Goal: Task Accomplishment & Management: Manage account settings

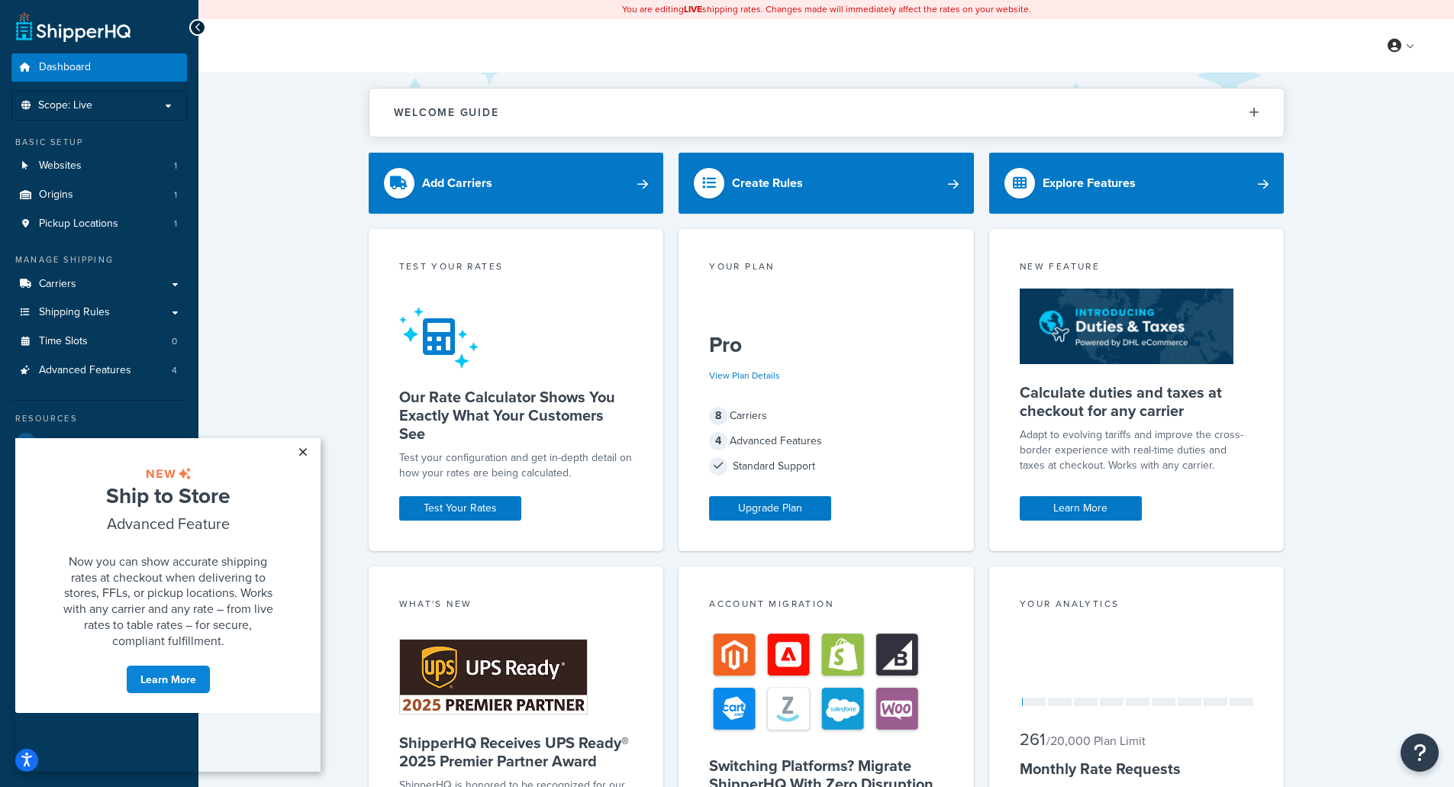
click at [304, 450] on link "×" at bounding box center [302, 451] width 27 height 27
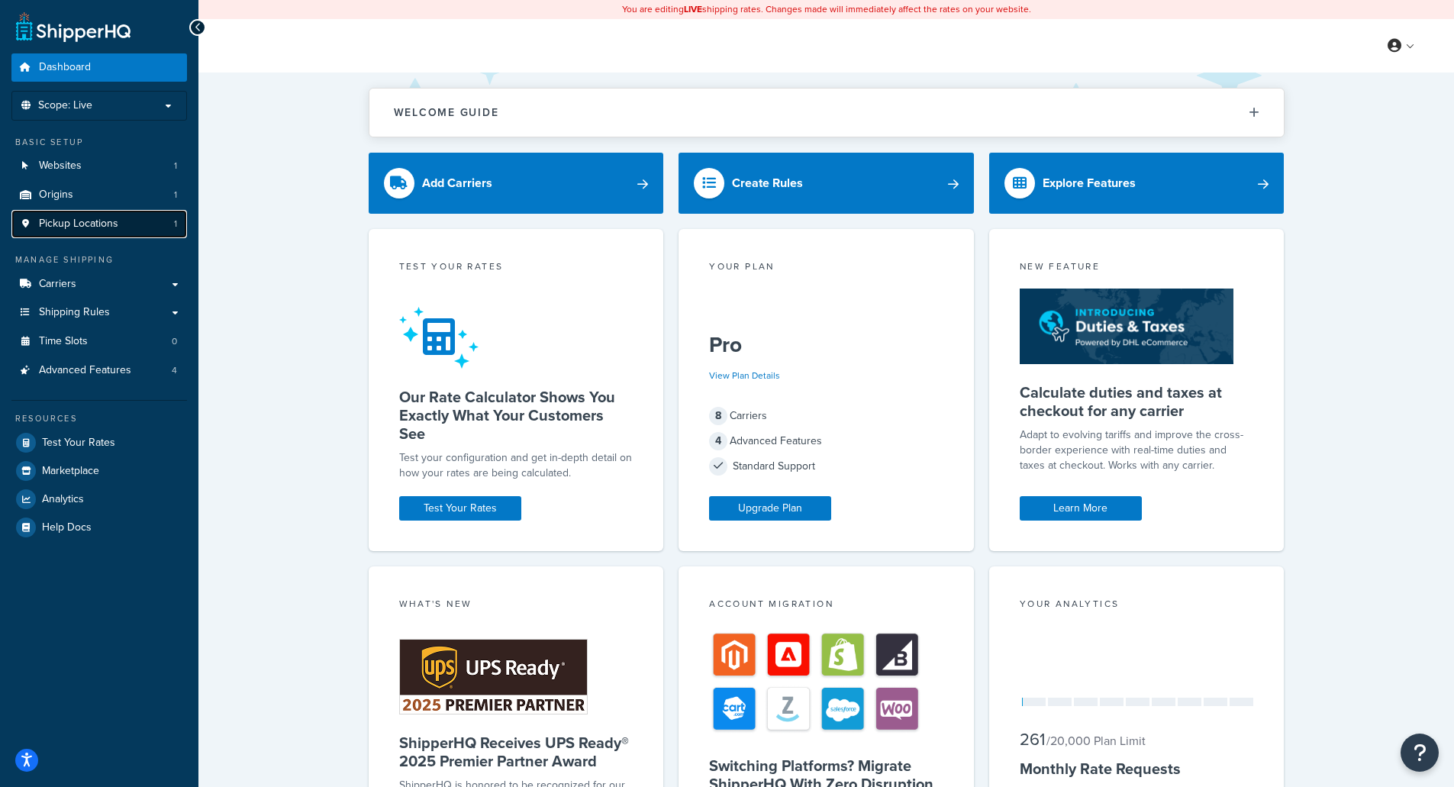
click at [119, 224] on link "Pickup Locations 1" at bounding box center [99, 224] width 176 height 28
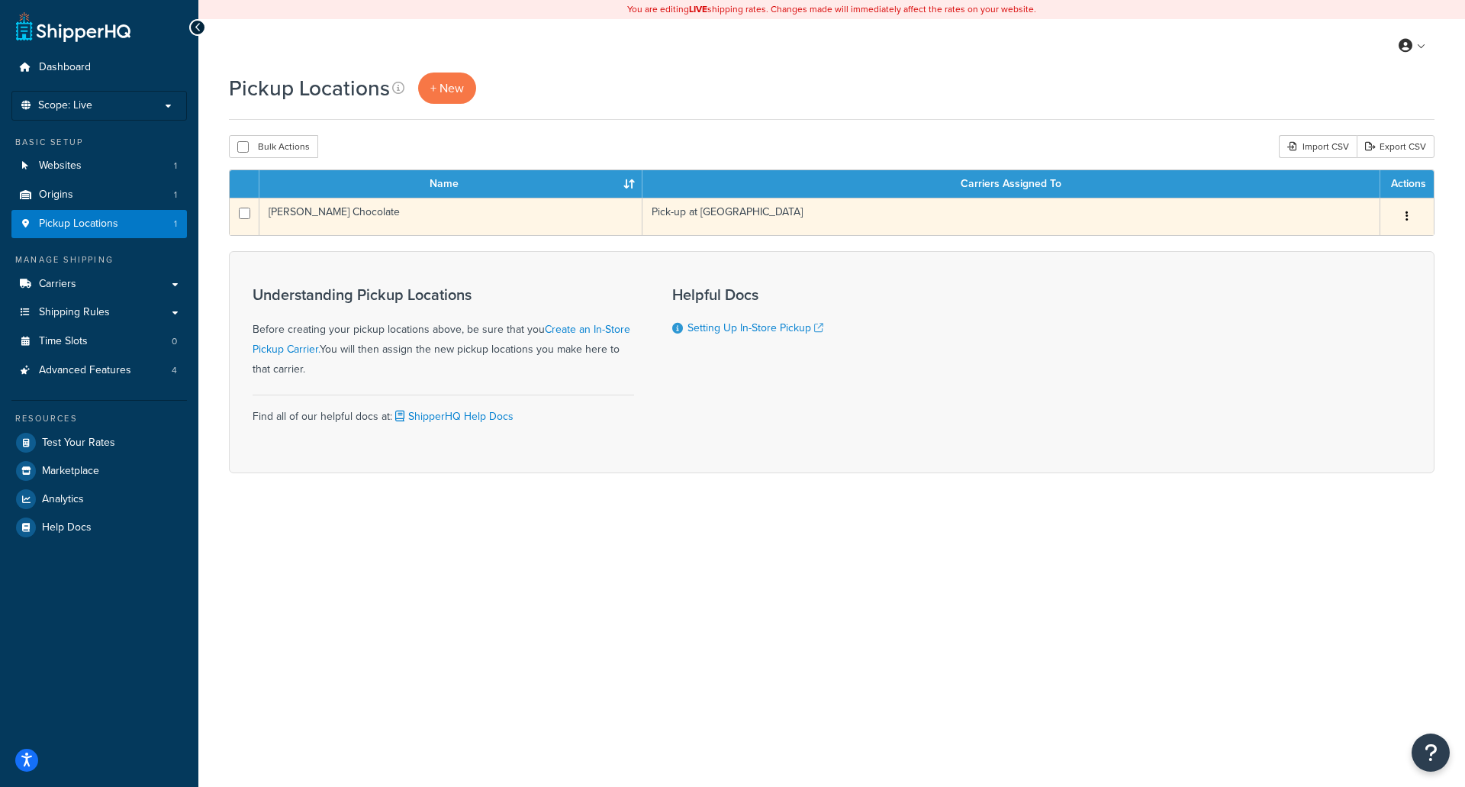
click at [1407, 215] on icon "button" at bounding box center [1407, 216] width 3 height 11
click at [1359, 243] on link "Edit" at bounding box center [1357, 245] width 121 height 31
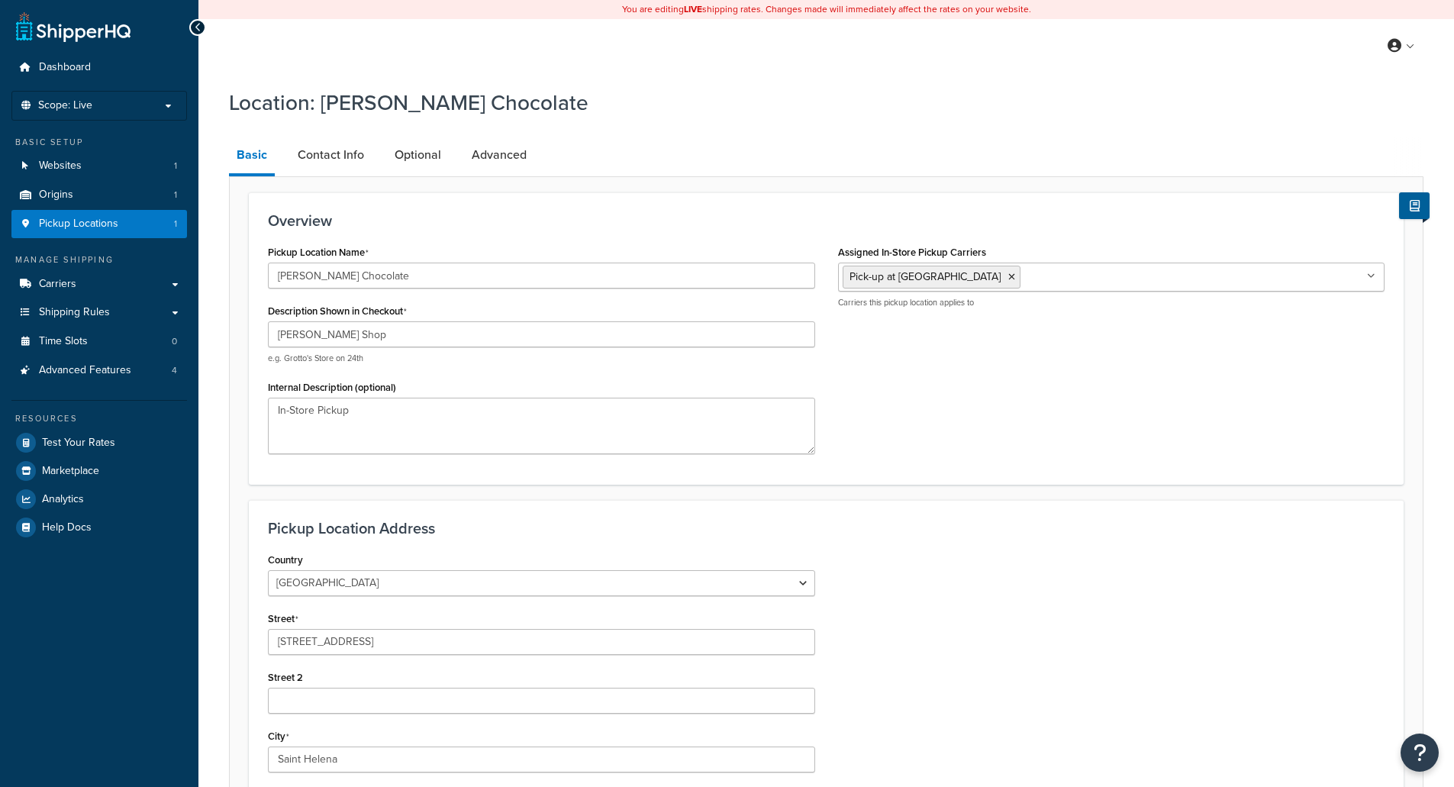
select select "5"
click at [522, 156] on link "Advanced" at bounding box center [499, 155] width 70 height 37
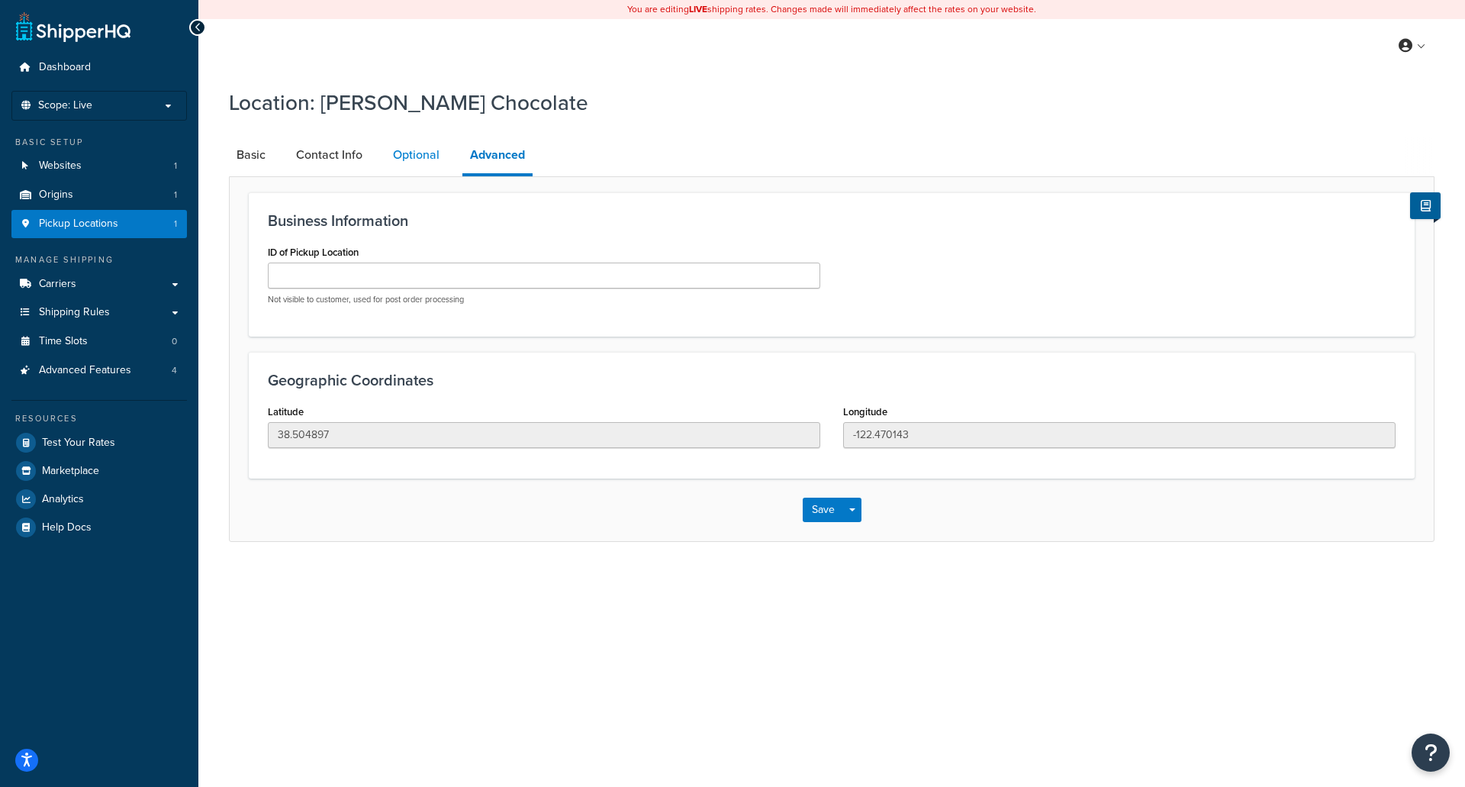
click at [417, 153] on link "Optional" at bounding box center [416, 155] width 62 height 37
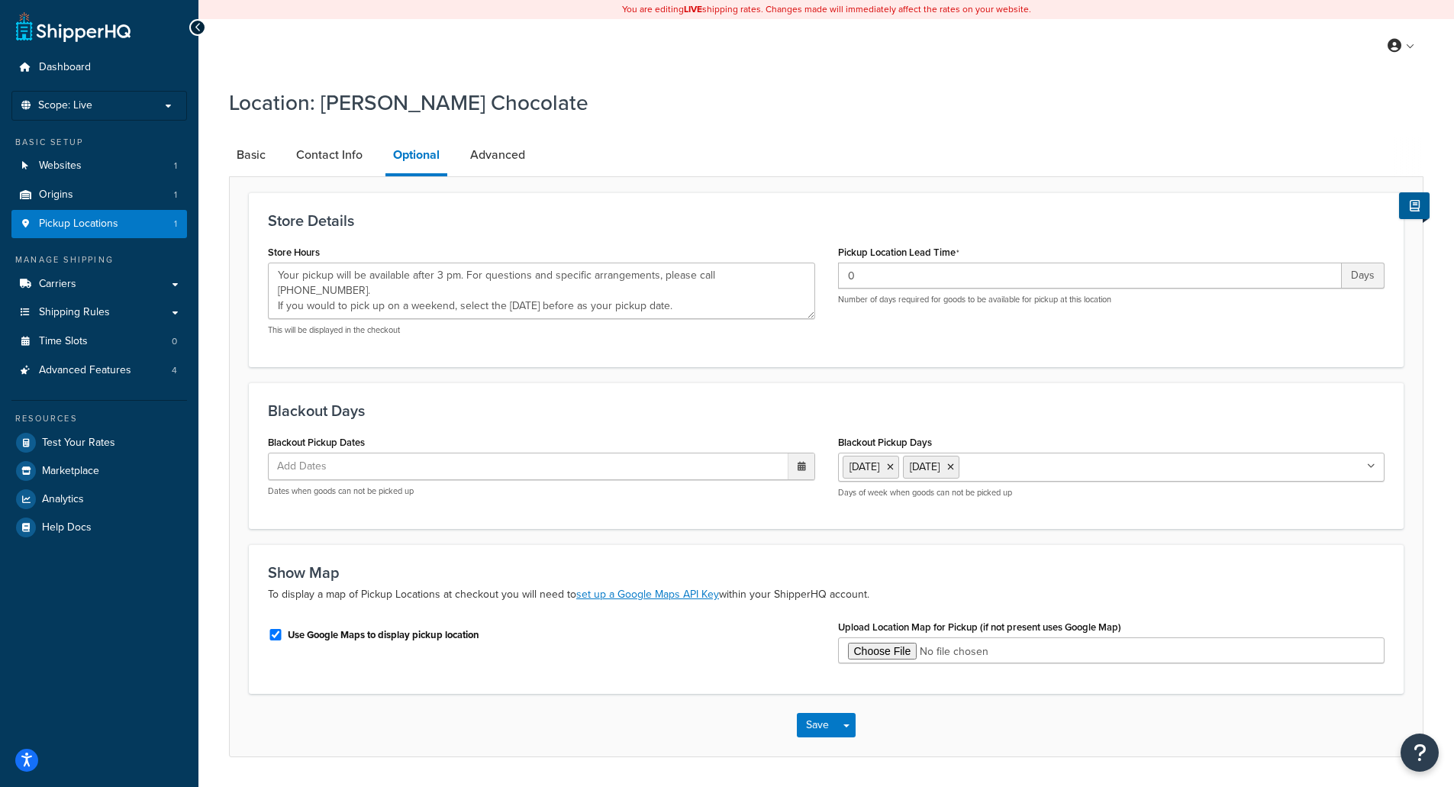
type textarea "Your pickup will be available after 3 pm. For questions and specific arrangemen…"
click at [242, 154] on link "Basic" at bounding box center [251, 155] width 44 height 37
select select "5"
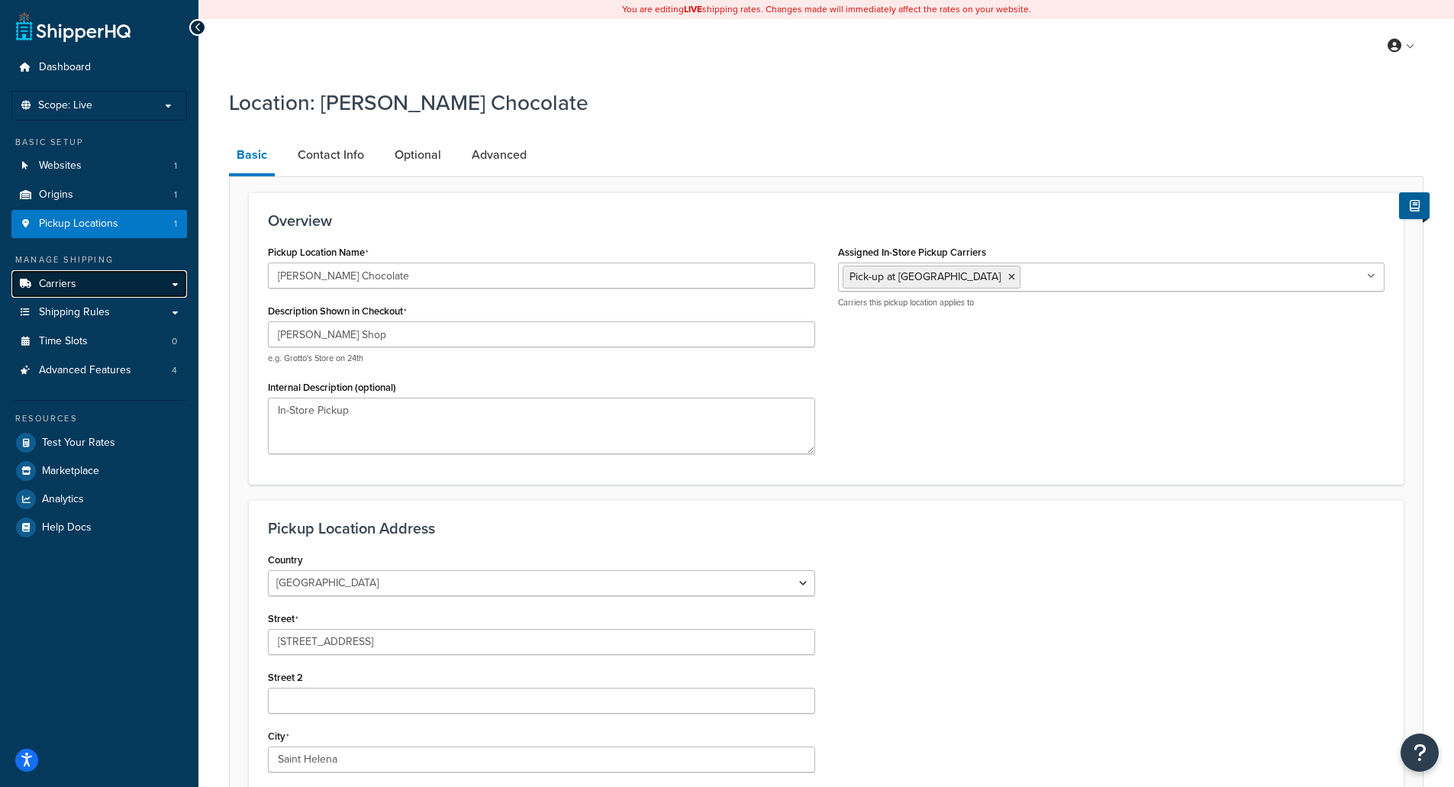
click at [76, 288] on link "Carriers" at bounding box center [99, 284] width 176 height 28
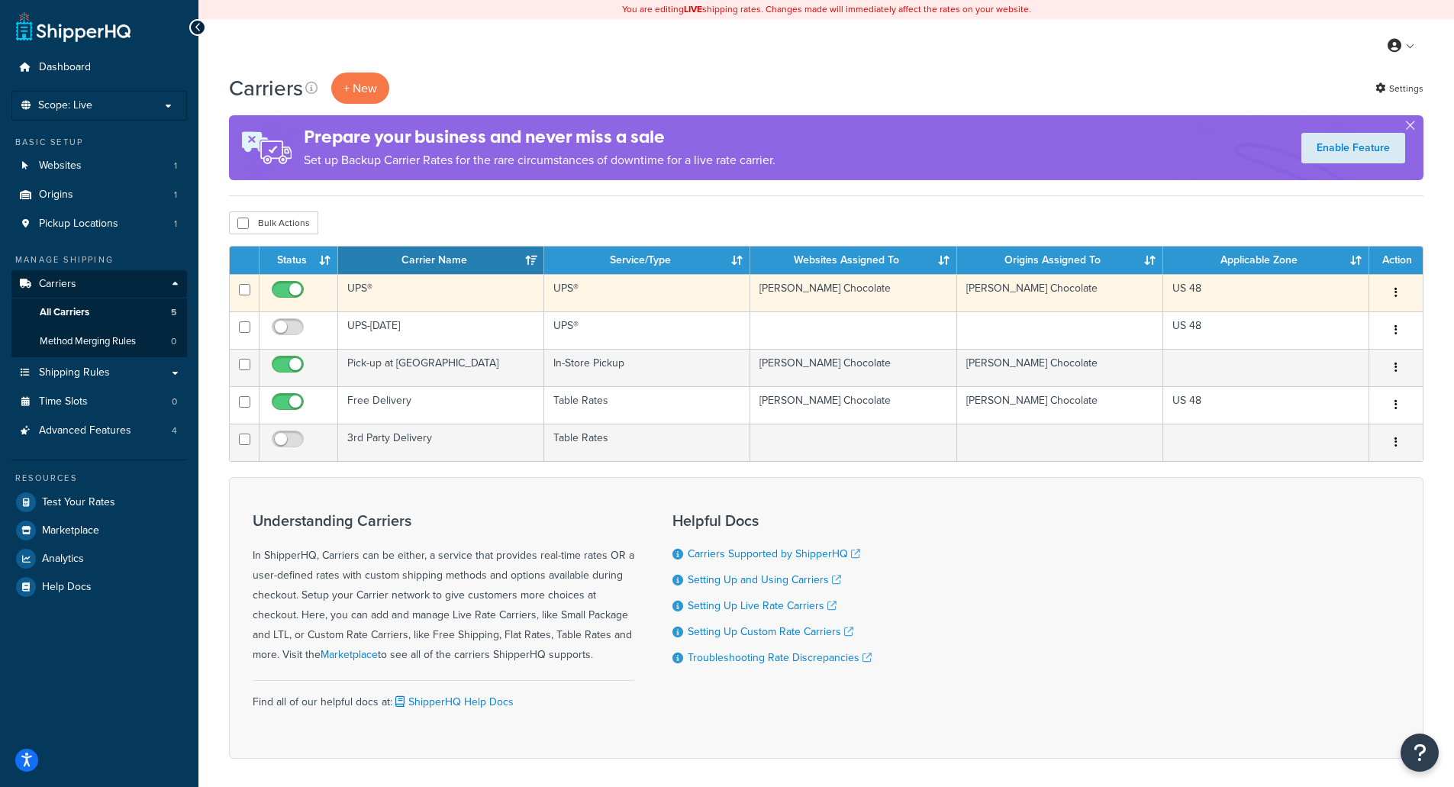
click at [1398, 294] on button "button" at bounding box center [1395, 293] width 21 height 24
click at [1358, 319] on link "Edit" at bounding box center [1334, 323] width 121 height 31
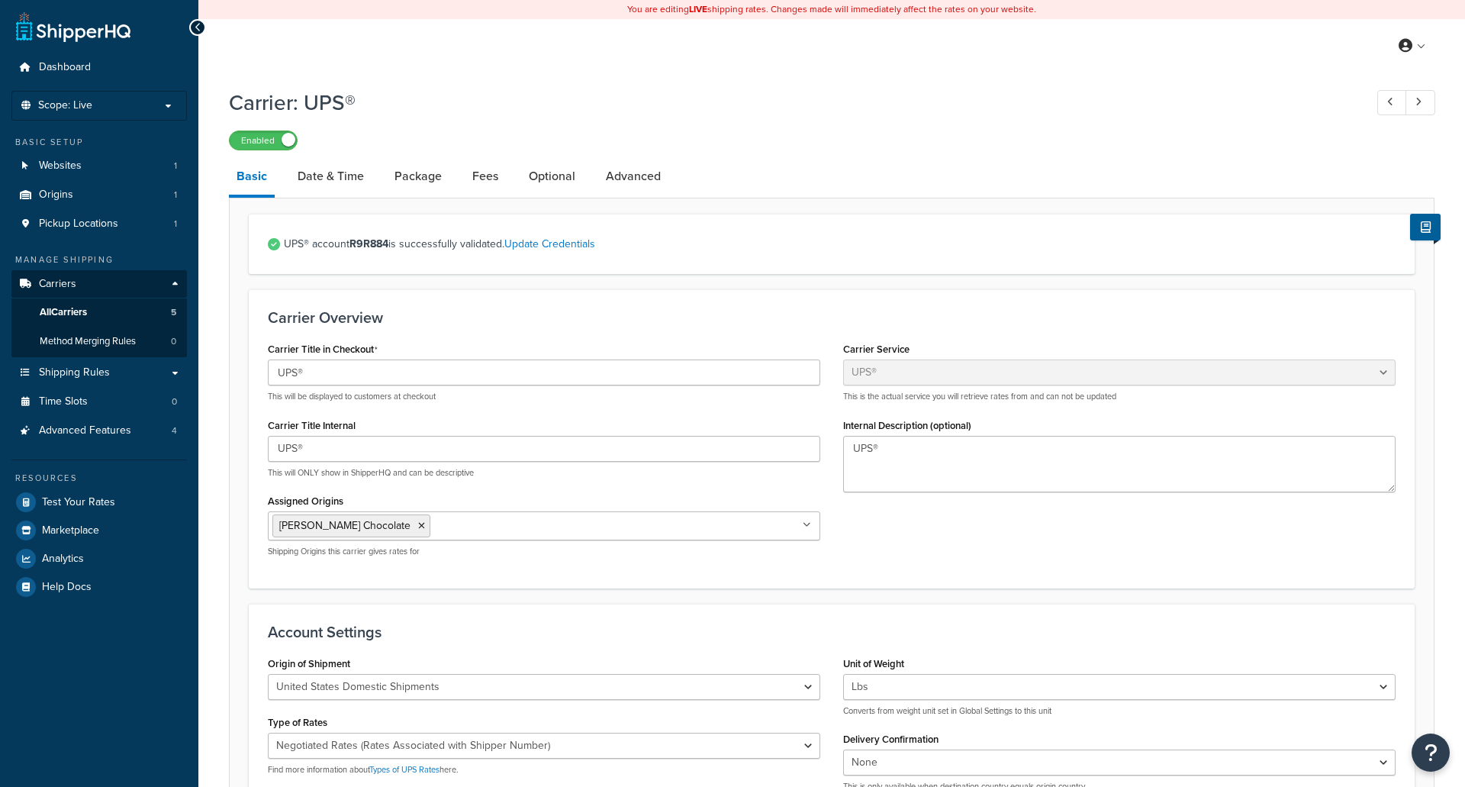
select select "ups"
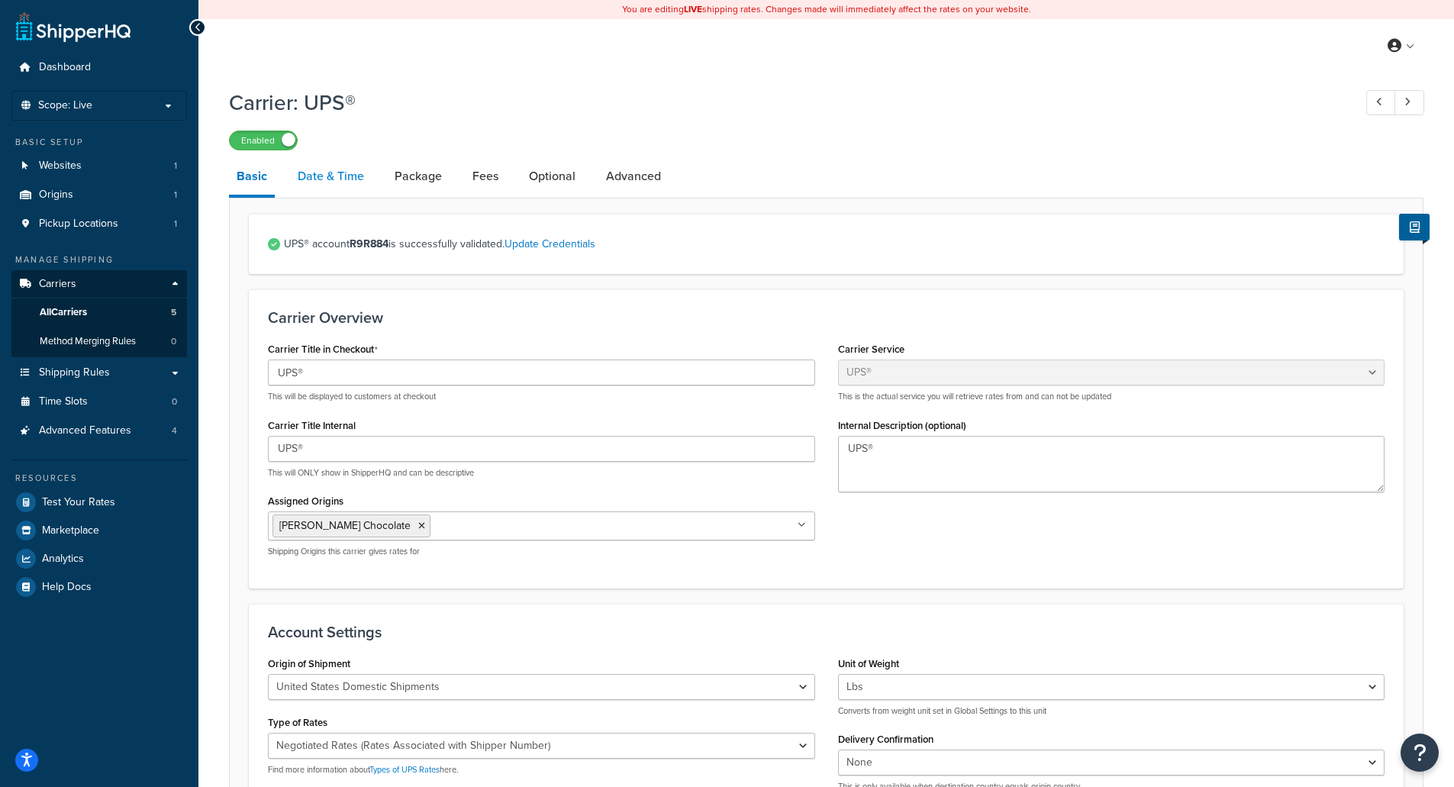
click at [345, 178] on link "Date & Time" at bounding box center [331, 176] width 82 height 37
select select "yMd"
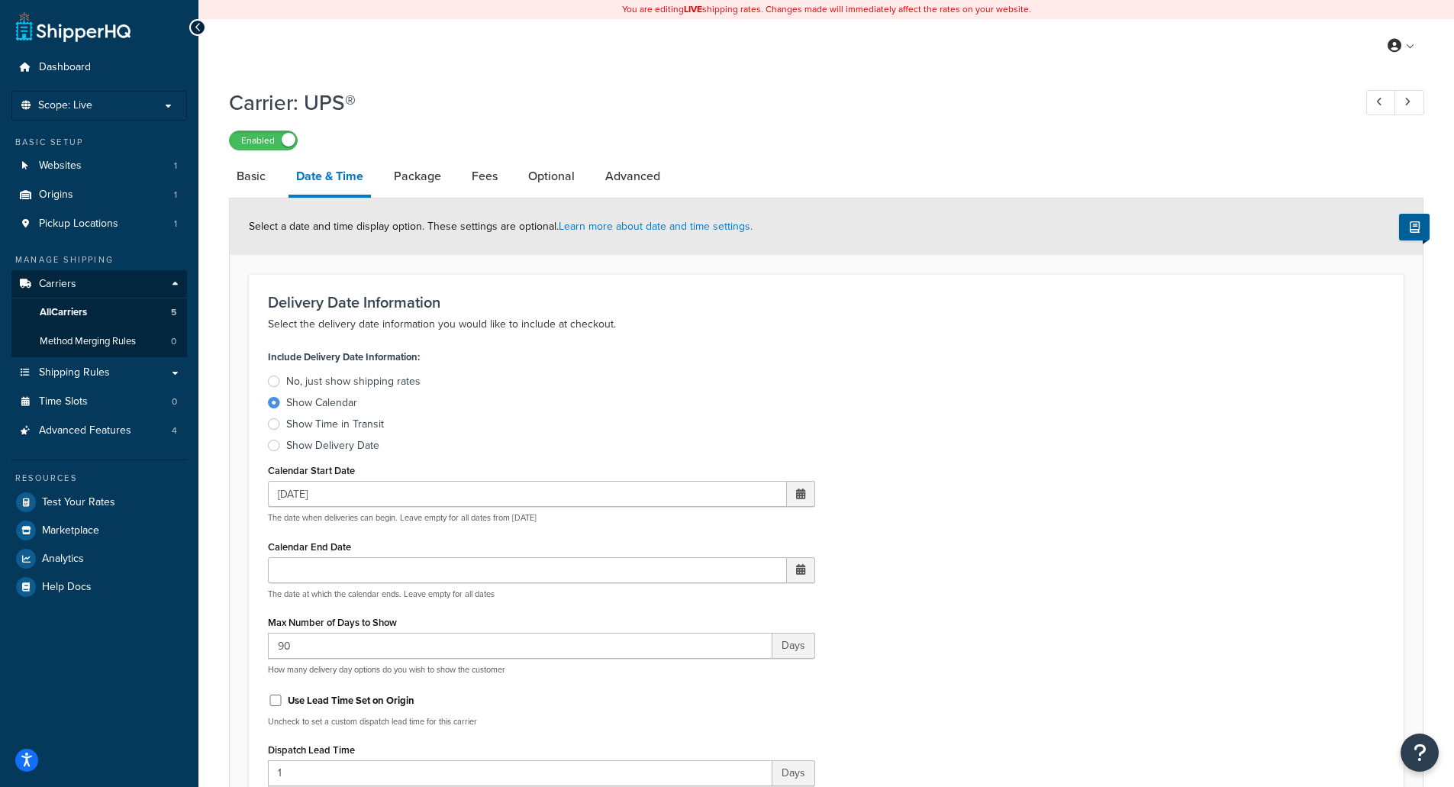
click at [1111, 549] on div "Include Delivery Date Information: No, just show shipping rates Show Calendar S…" at bounding box center [825, 699] width 1139 height 706
click at [60, 369] on span "Shipping Rules" at bounding box center [74, 372] width 71 height 13
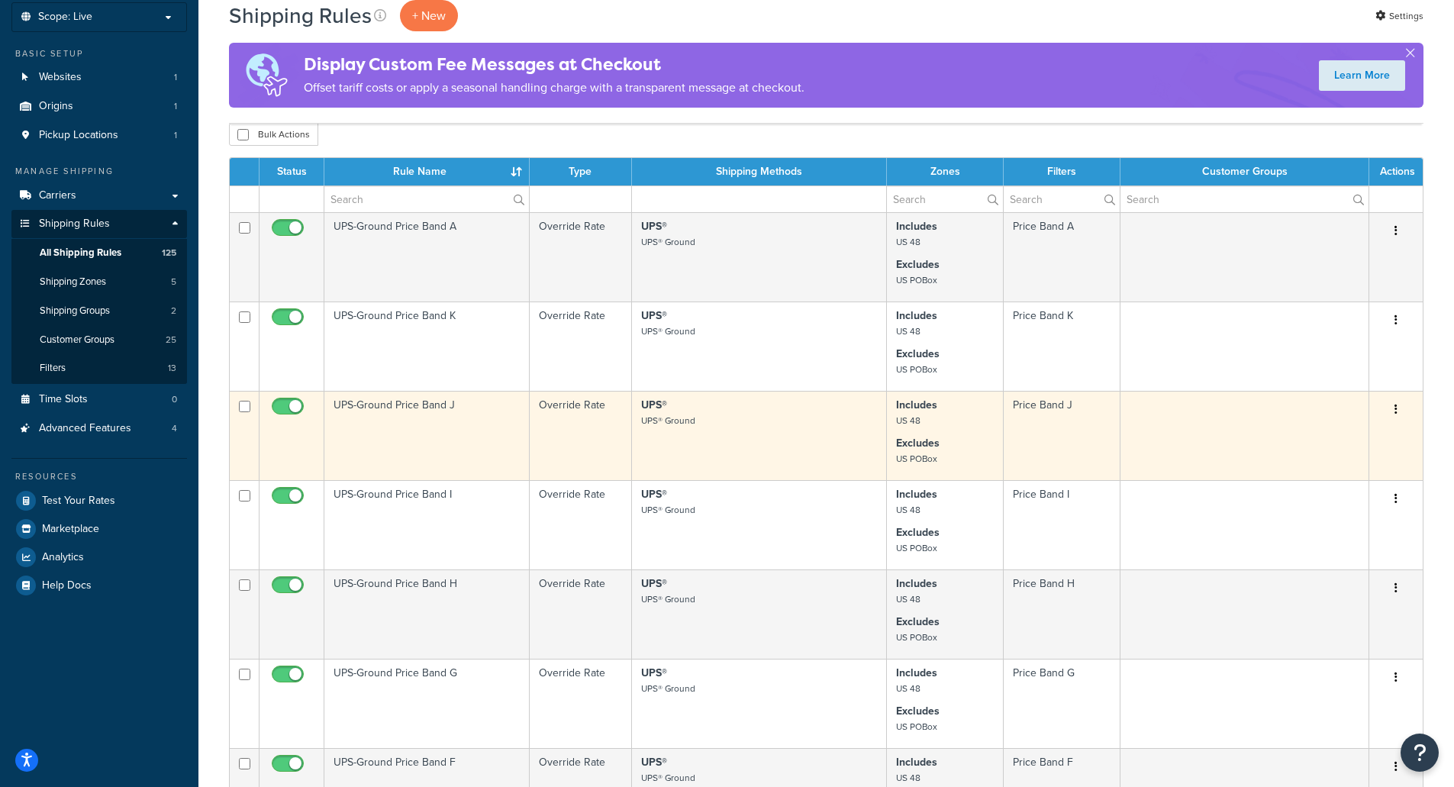
scroll to position [76, 0]
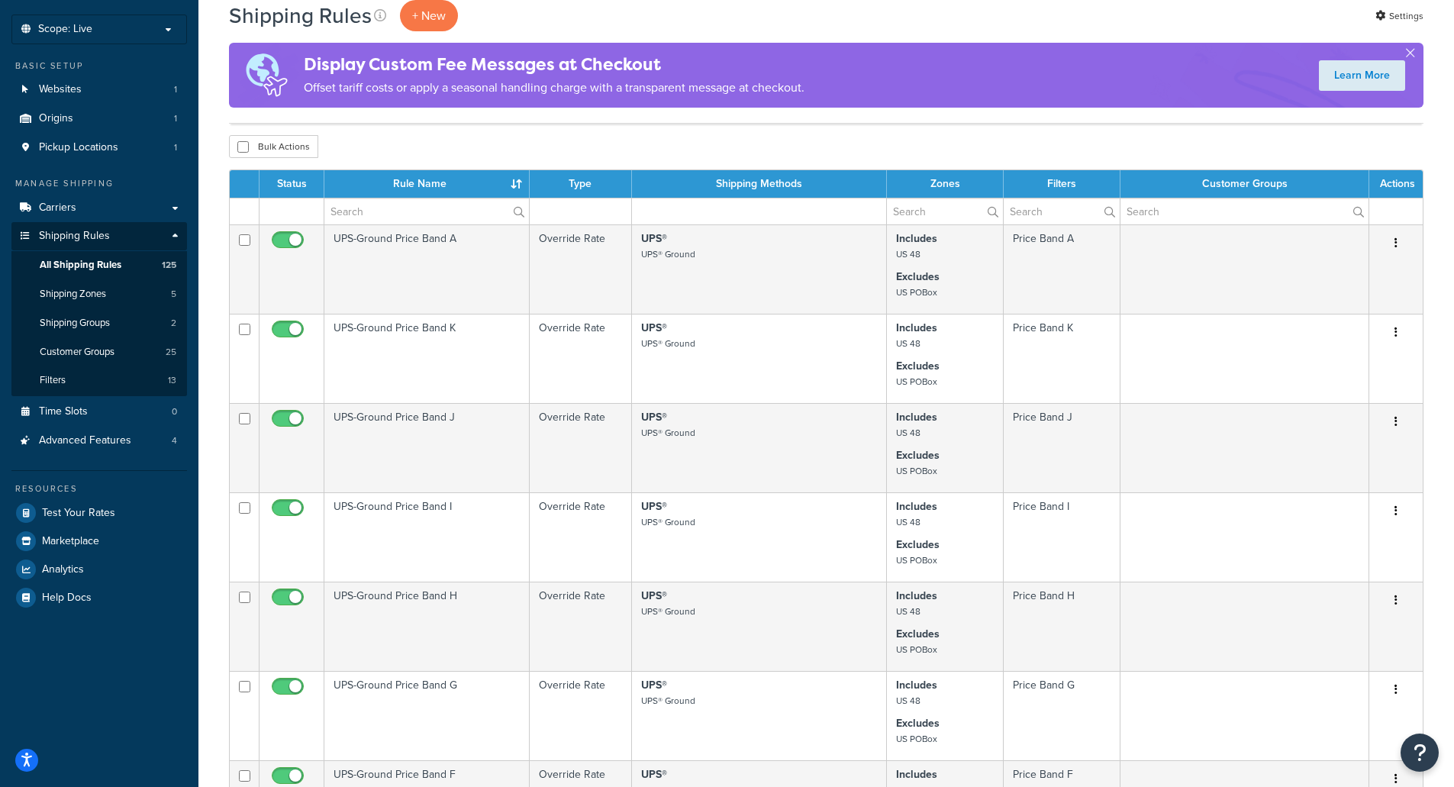
click at [1078, 26] on div "Shipping Rules + New Settings" at bounding box center [826, 15] width 1194 height 31
click at [95, 640] on div "Dashboard Scope: Live Development Integration Test Basic Setup Websites 1 Origi…" at bounding box center [99, 738] width 198 height 1628
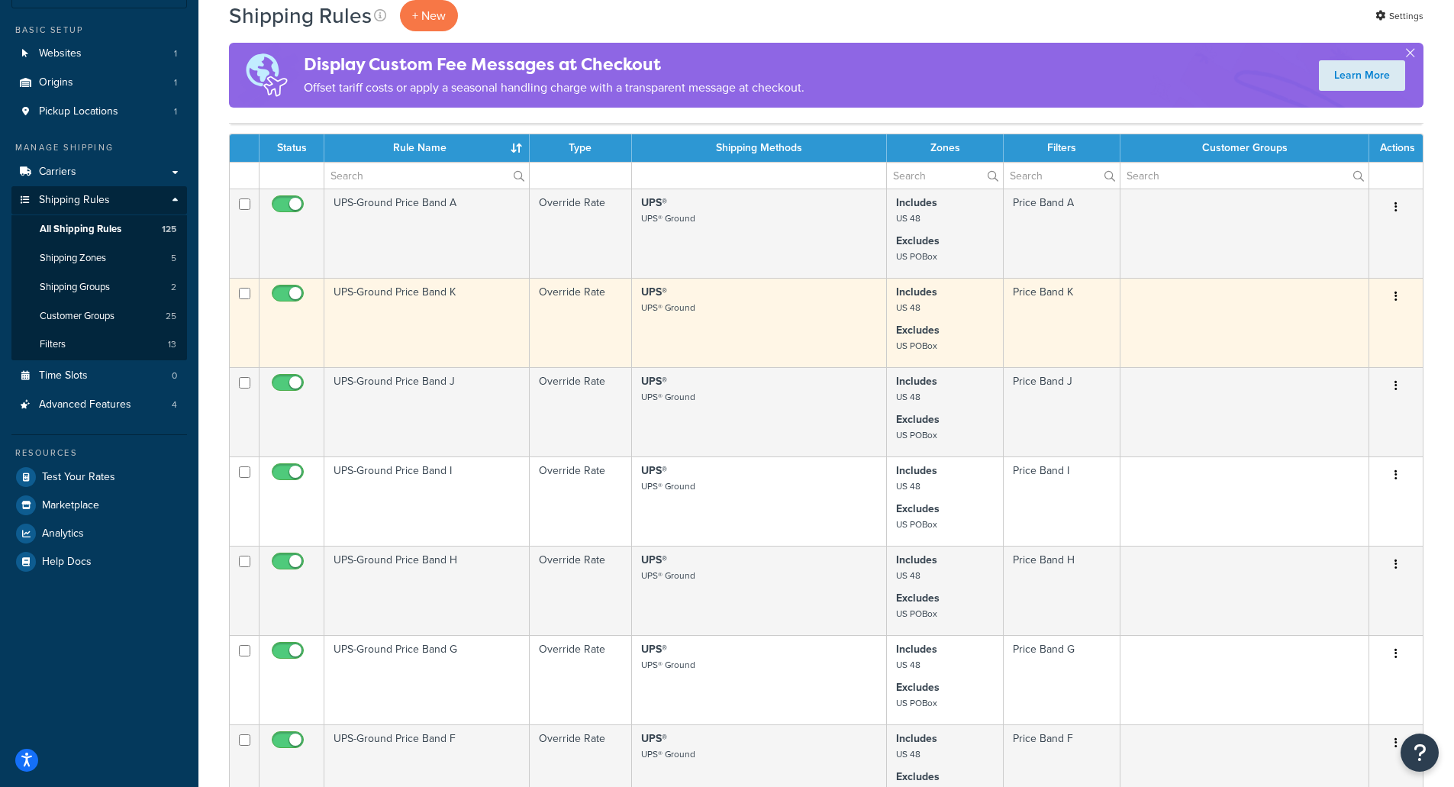
scroll to position [0, 0]
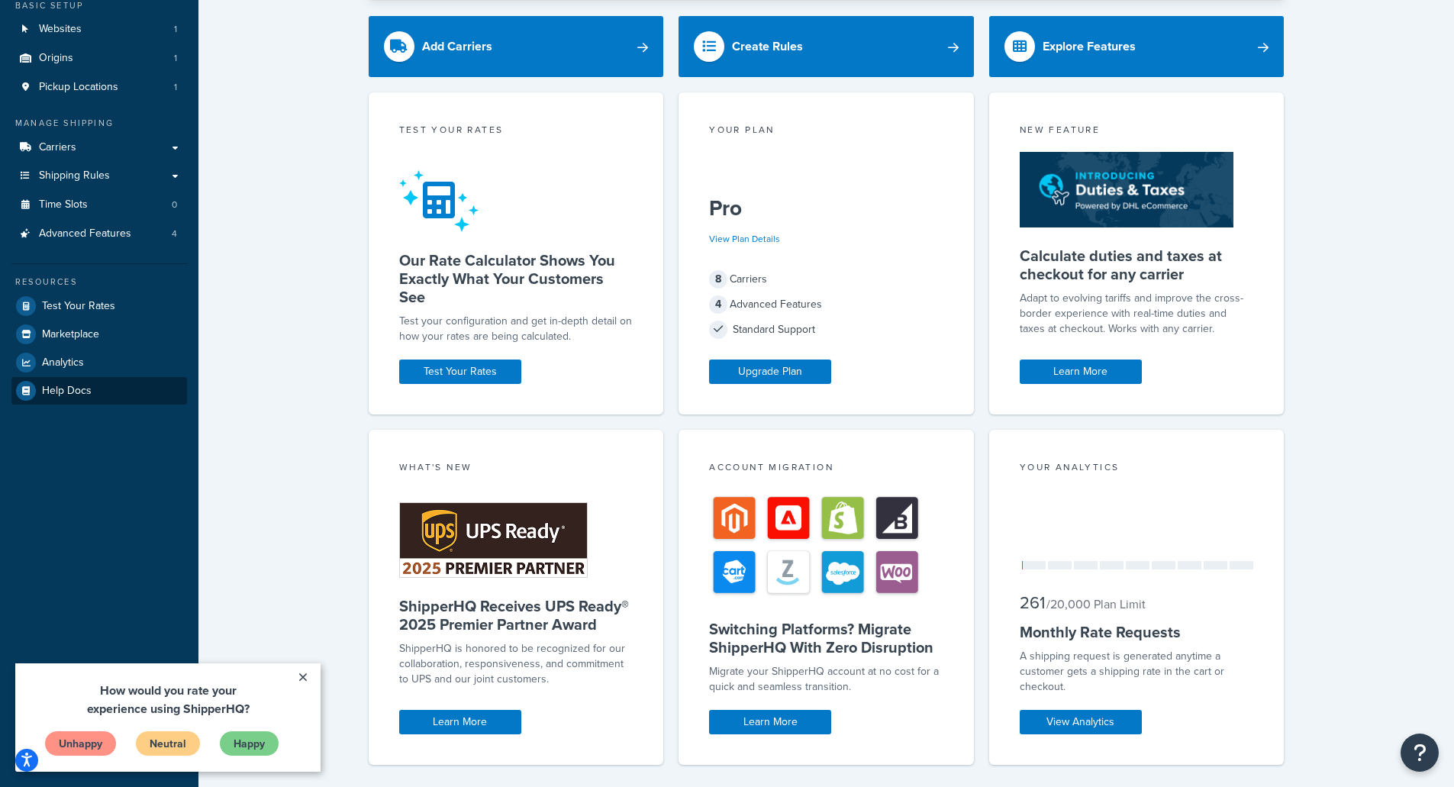
scroll to position [153, 0]
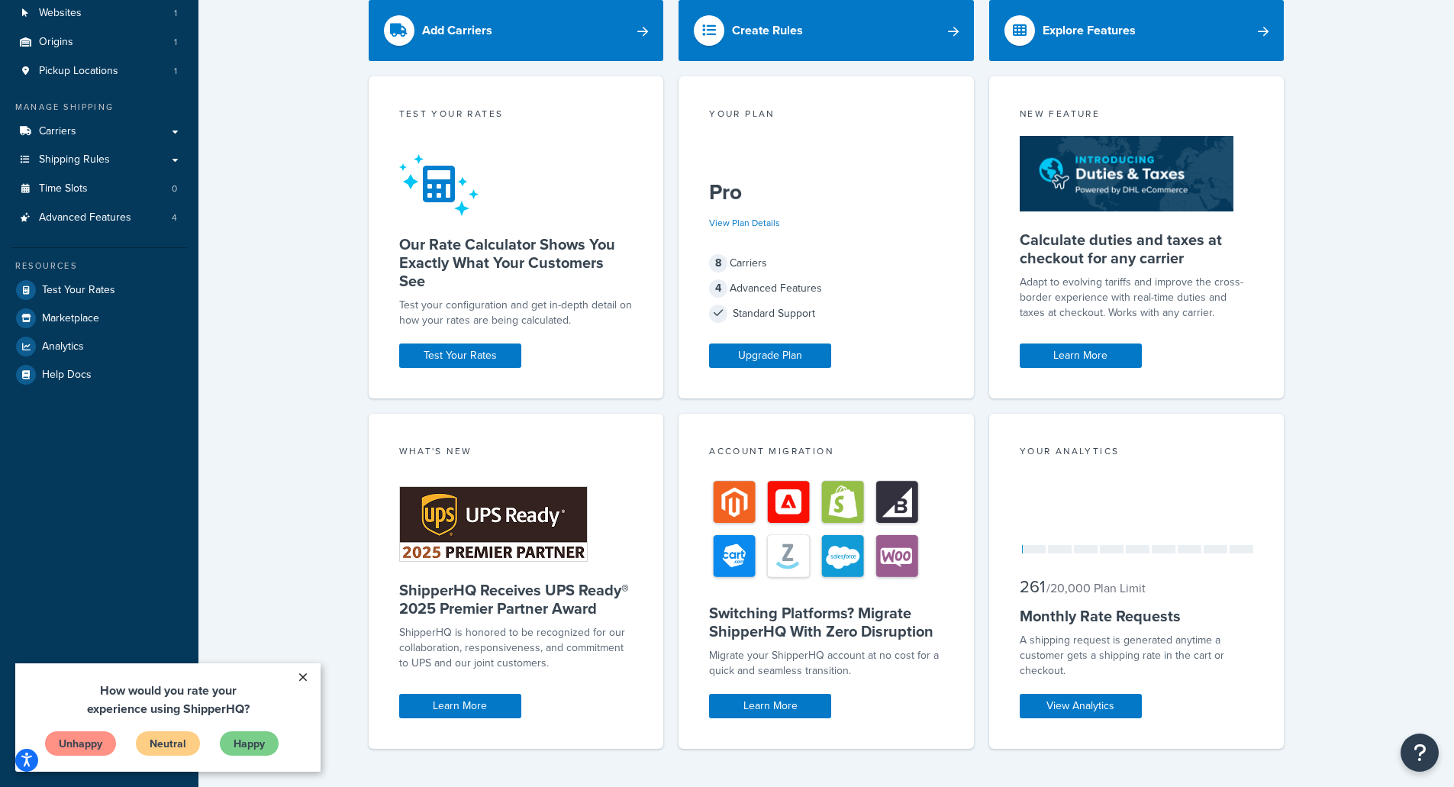
click at [301, 681] on link "×" at bounding box center [302, 676] width 27 height 27
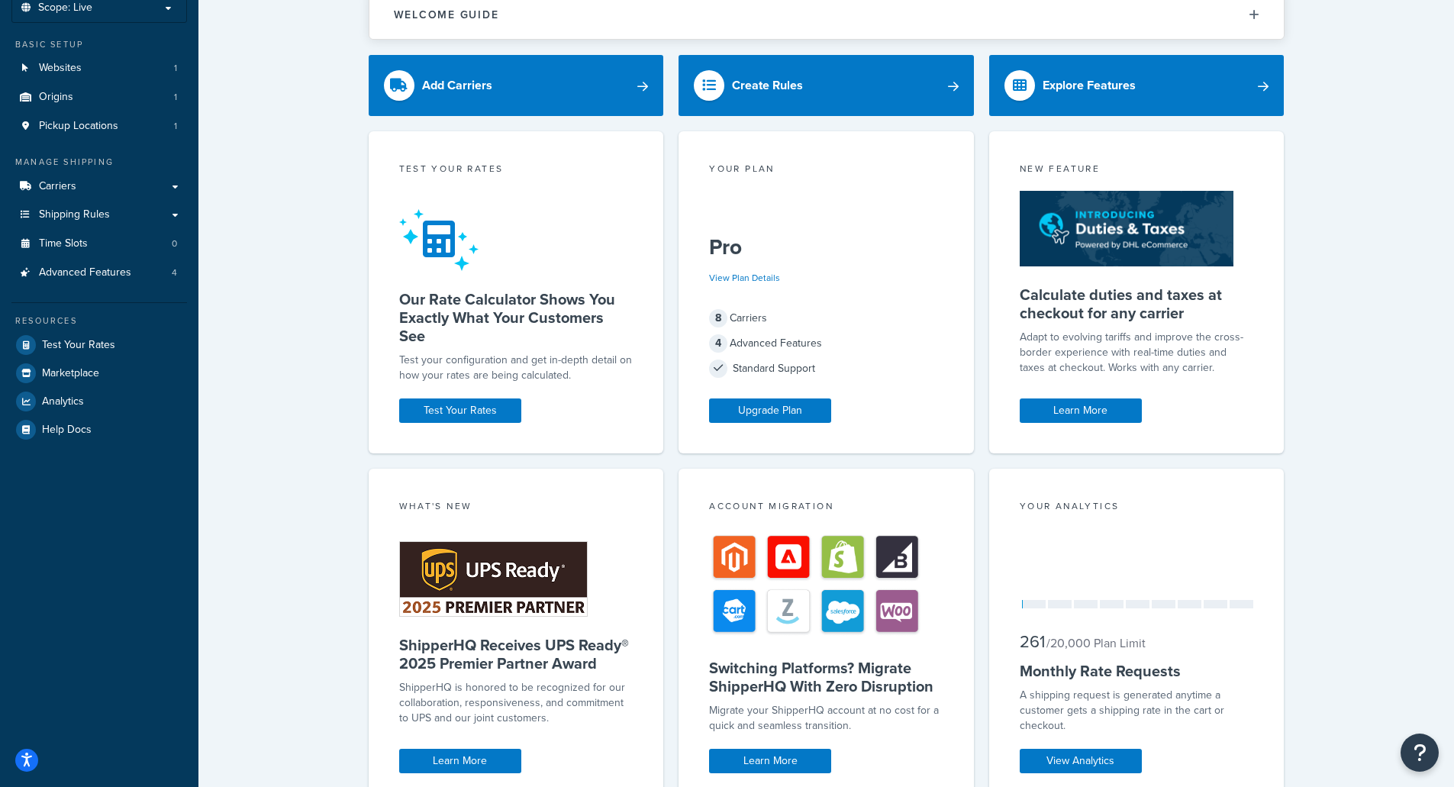
scroll to position [0, 0]
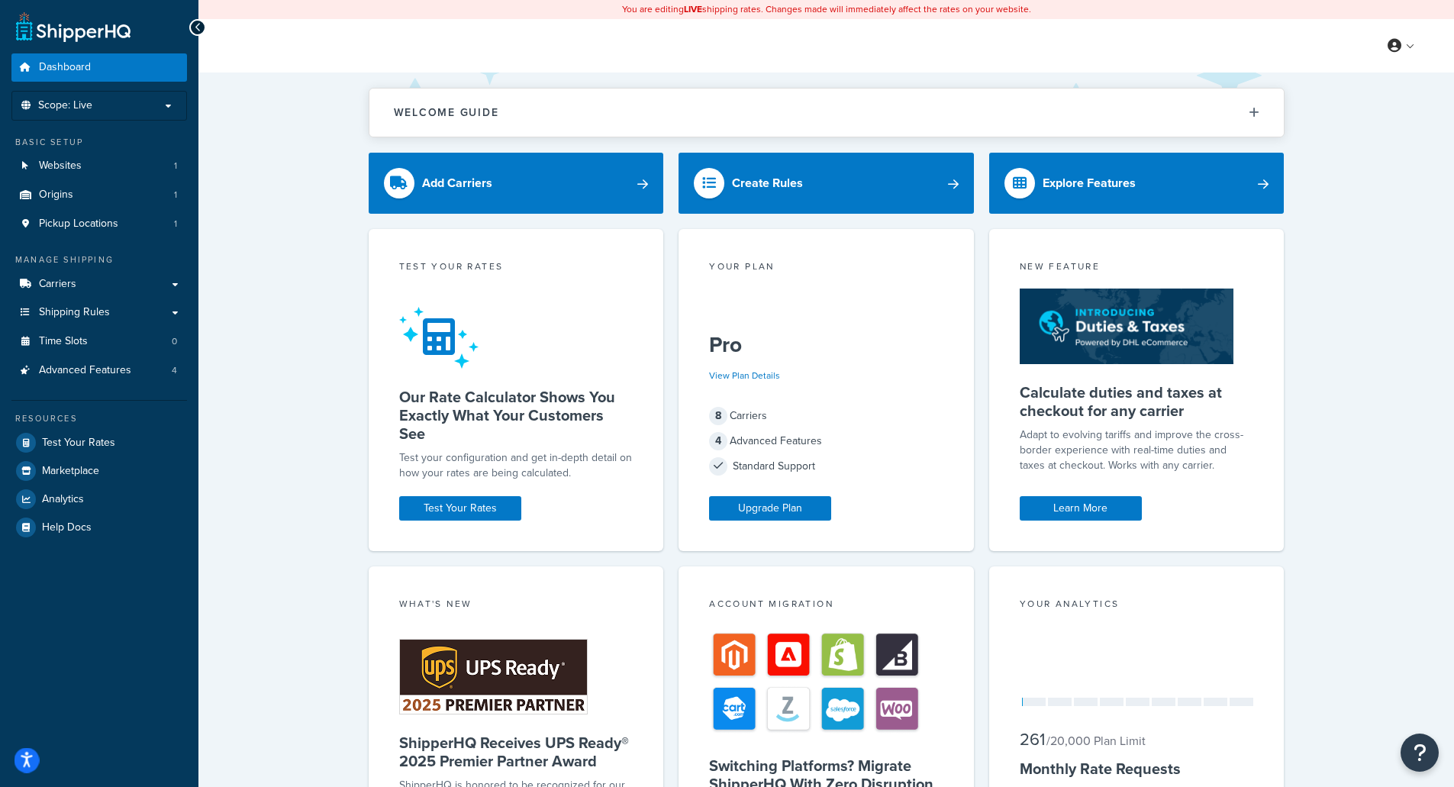
click at [21, 759] on icon "Open accessiBe: accessibility options, statement and help" at bounding box center [27, 760] width 12 height 16
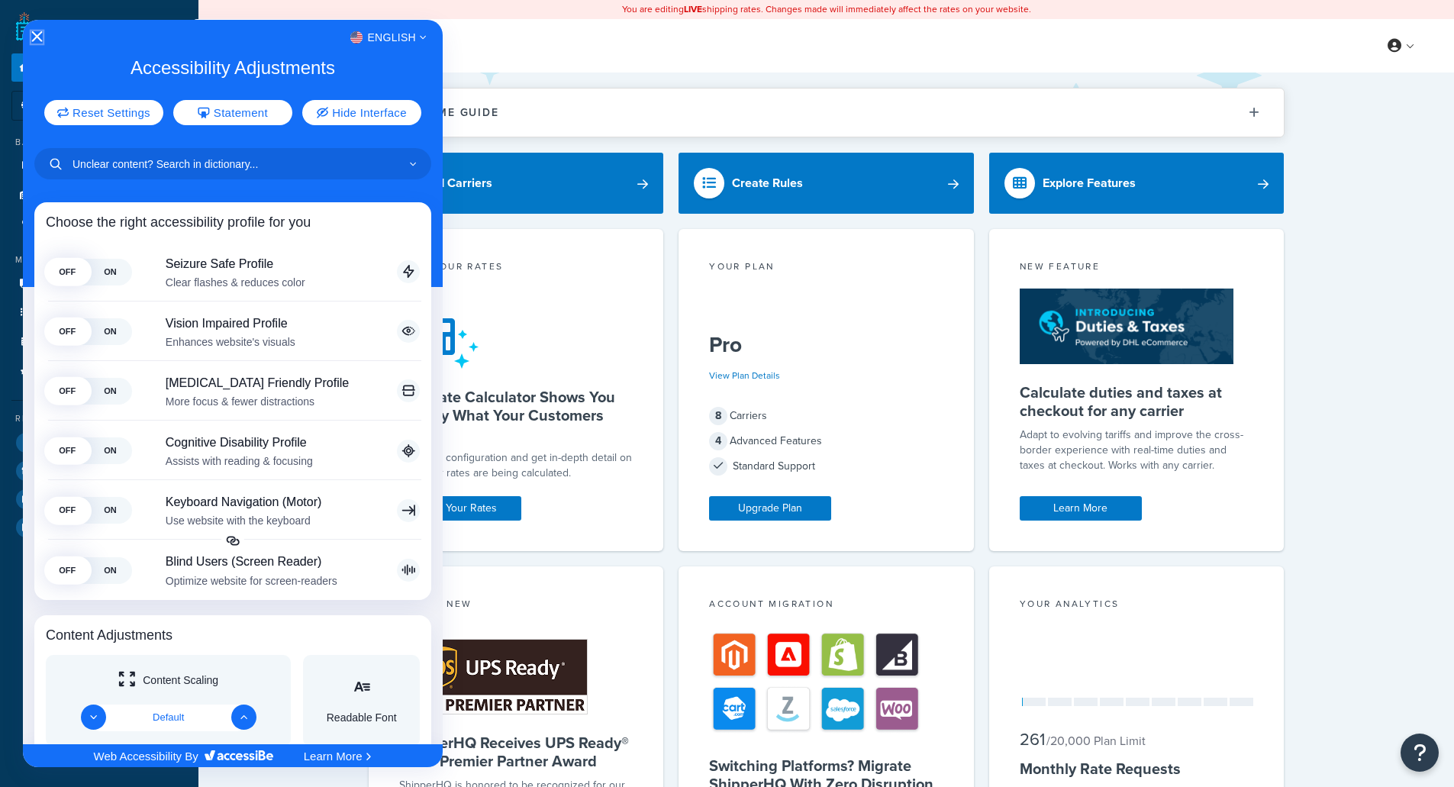
click at [37, 37] on icon "Close Accessibility Interface" at bounding box center [37, 36] width 11 height 11
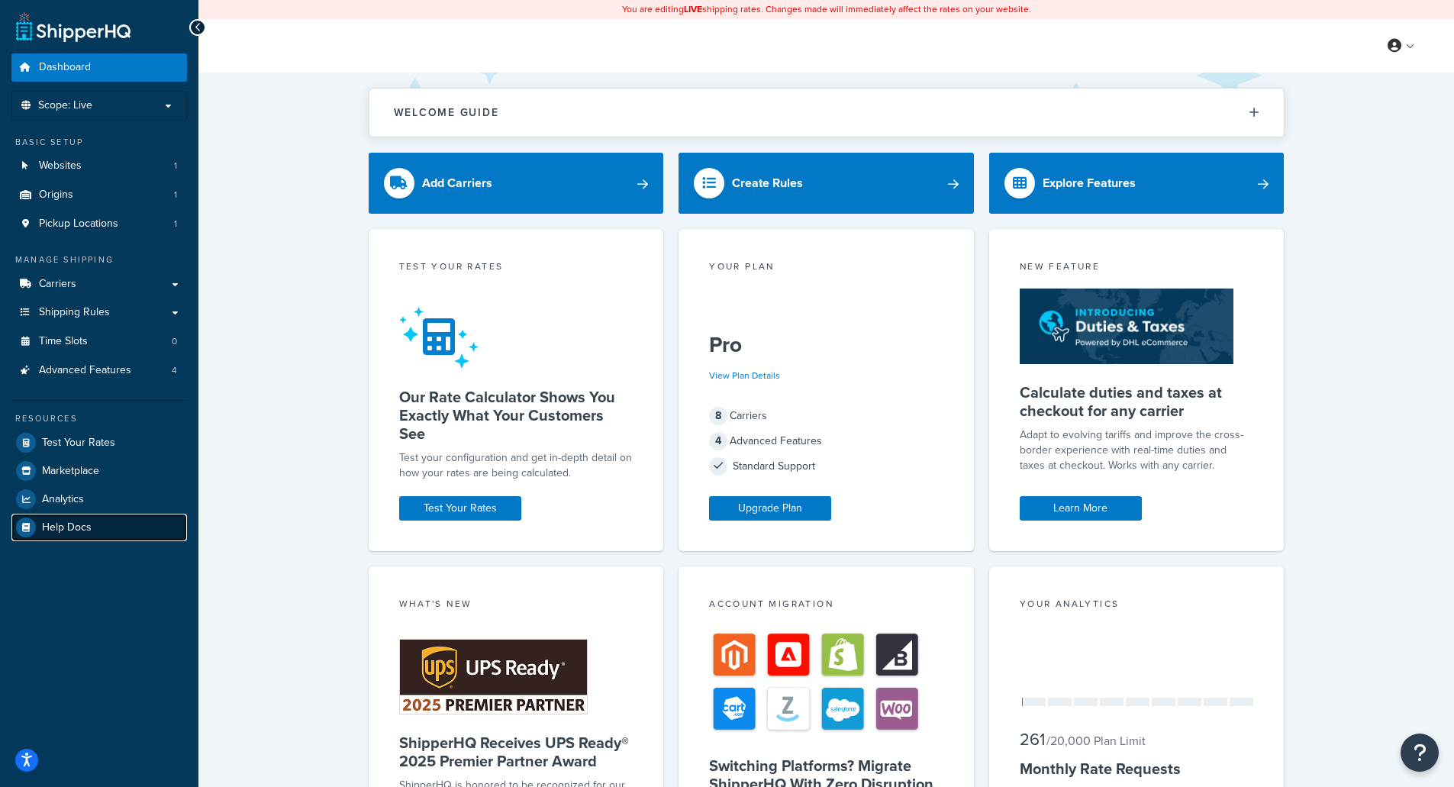
click at [77, 524] on span "Help Docs" at bounding box center [67, 527] width 50 height 13
